Goal: Check status: Check status

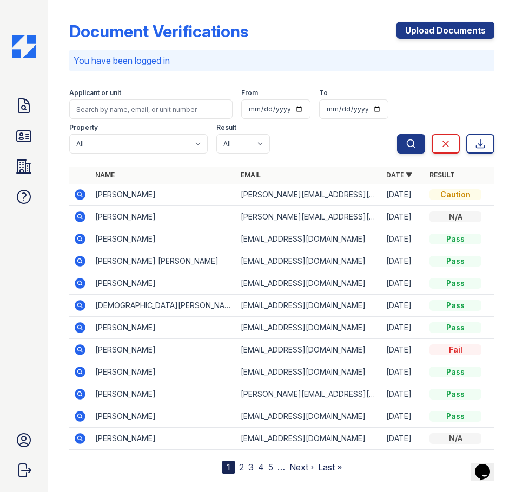
click at [82, 191] on icon at bounding box center [80, 194] width 11 height 11
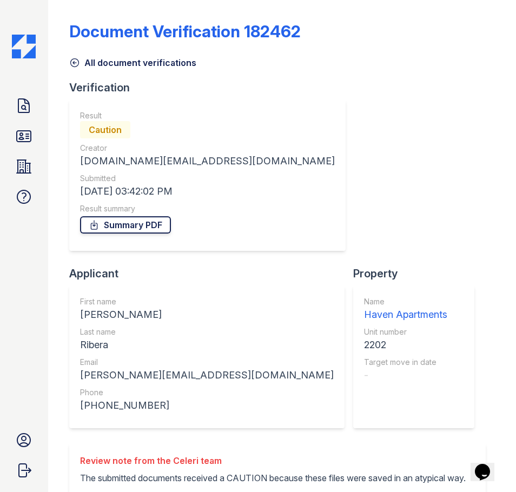
click at [147, 220] on link "Summary PDF" at bounding box center [125, 224] width 91 height 17
drag, startPoint x: 147, startPoint y: 239, endPoint x: 142, endPoint y: 237, distance: 5.8
click at [147, 239] on div "Result Caution Creator [DOMAIN_NAME][EMAIL_ADDRESS][DOMAIN_NAME] Submitted [DAT…" at bounding box center [207, 175] width 255 height 130
click at [138, 231] on link "Summary PDF" at bounding box center [125, 224] width 91 height 17
click at [349, 298] on div "Verification Result Caution Creator [DOMAIN_NAME][EMAIL_ADDRESS][DOMAIN_NAME] S…" at bounding box center [281, 261] width 425 height 363
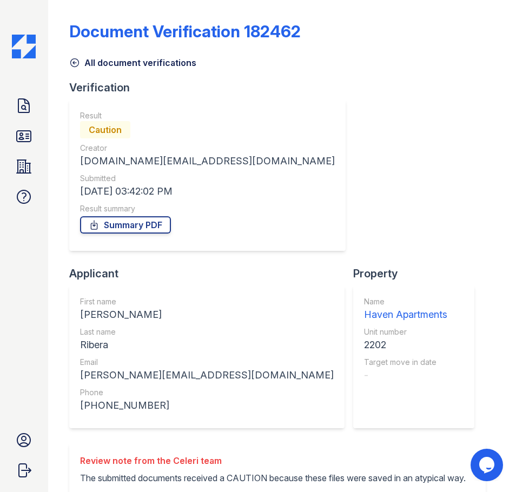
click at [441, 264] on div "Verification Result Caution Creator [DOMAIN_NAME][EMAIL_ADDRESS][DOMAIN_NAME] S…" at bounding box center [281, 261] width 425 height 363
click at [27, 112] on icon at bounding box center [23, 106] width 11 height 14
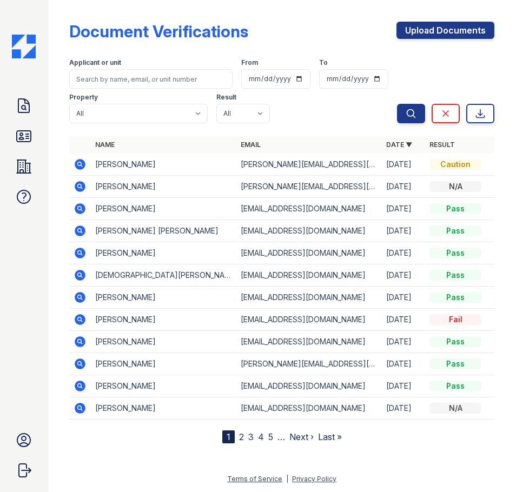
click at [239, 441] on link "2" at bounding box center [241, 436] width 5 height 11
